Goal: Find specific page/section

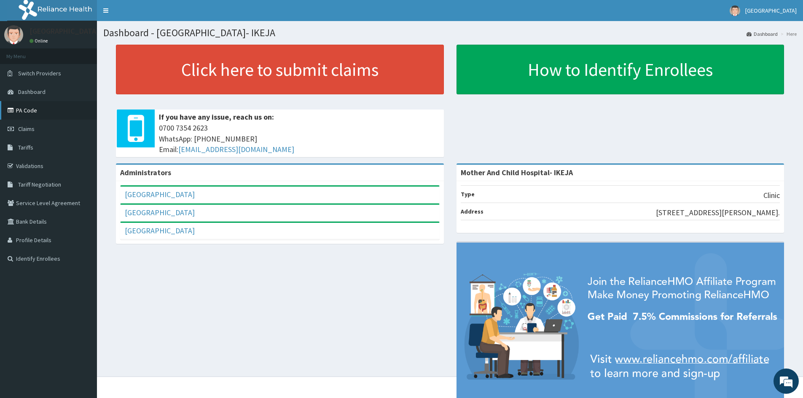
click at [24, 109] on link "PA Code" at bounding box center [48, 110] width 97 height 19
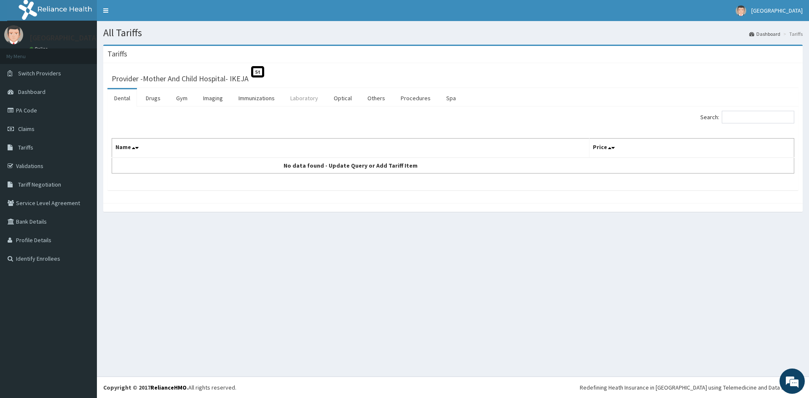
click at [302, 94] on link "Laboratory" at bounding box center [304, 98] width 41 height 18
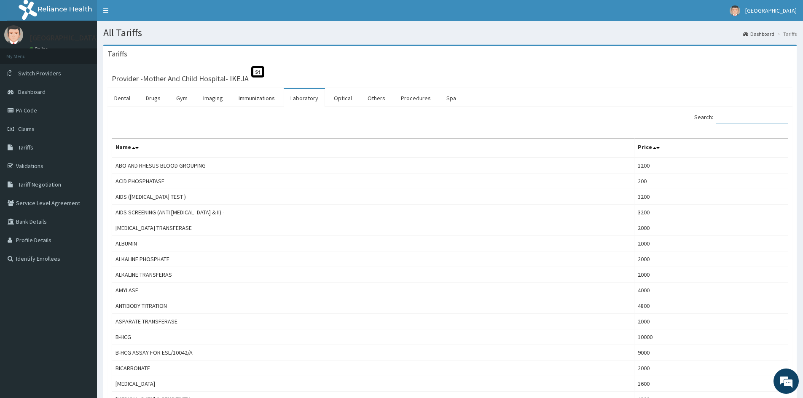
click at [743, 115] on input "Search:" at bounding box center [751, 117] width 72 height 13
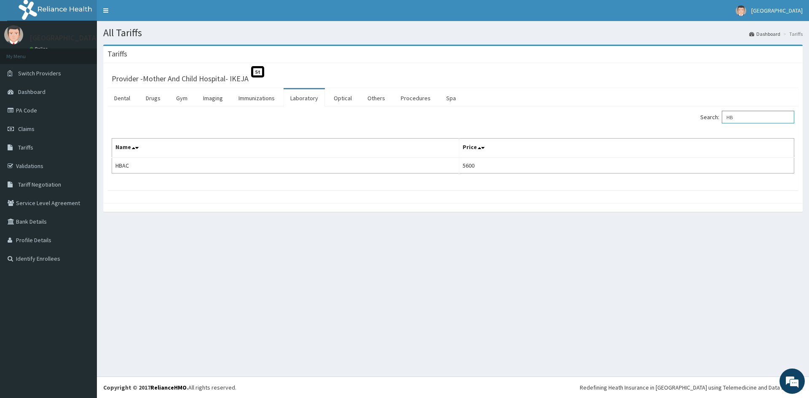
type input "H"
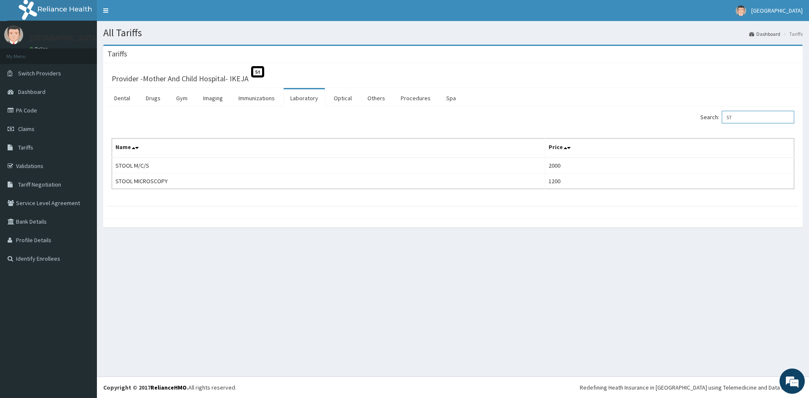
type input "S"
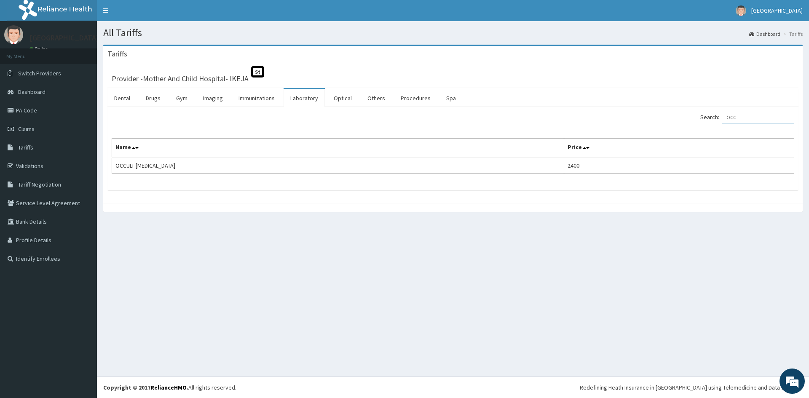
type input "OCC"
